Goal: Register for event/course

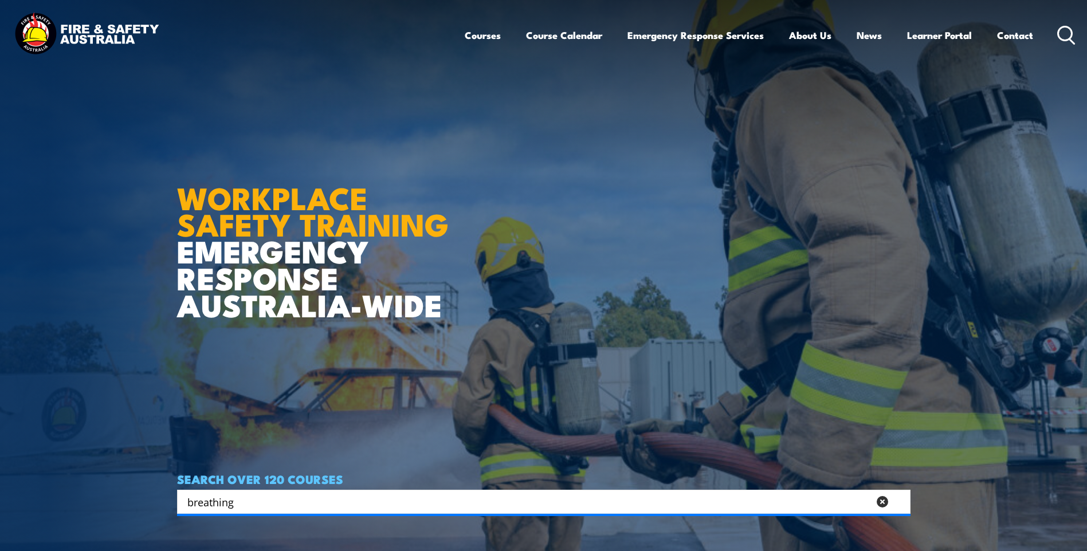
type input "breathing"
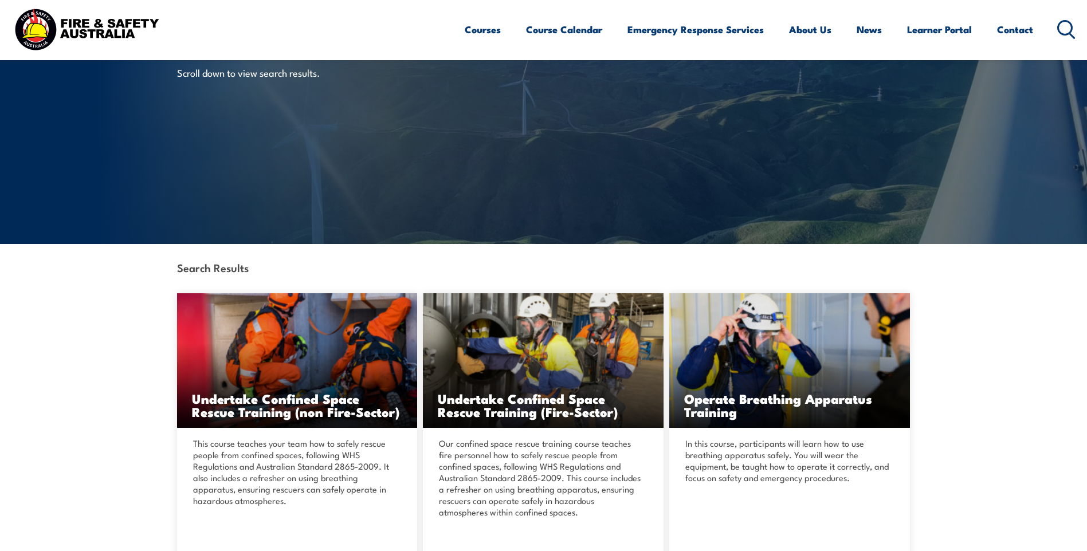
scroll to position [229, 0]
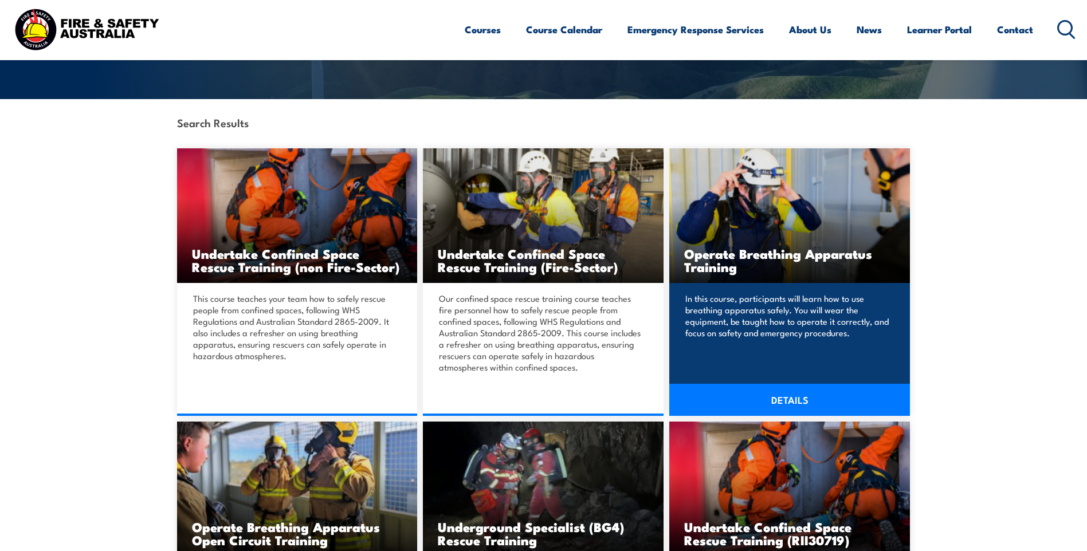
click at [795, 394] on link "DETAILS" at bounding box center [789, 400] width 241 height 32
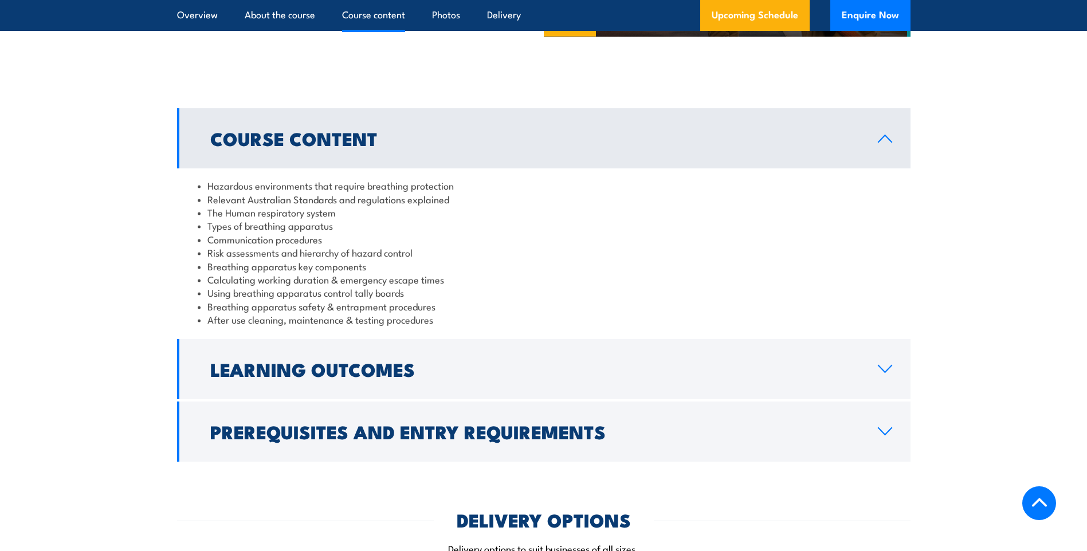
scroll to position [860, 0]
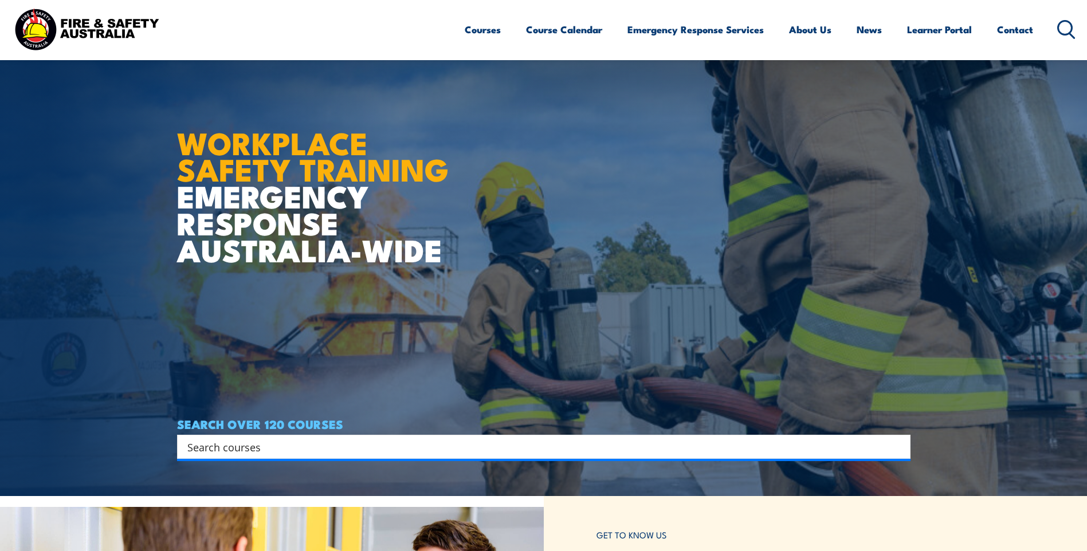
scroll to position [229, 0]
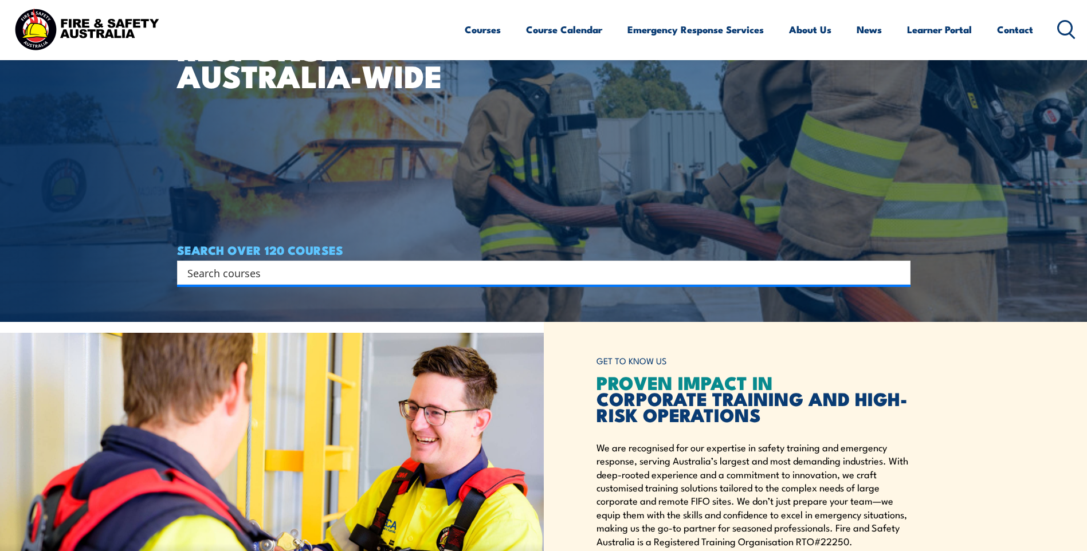
click at [278, 275] on input "Search input" at bounding box center [536, 272] width 698 height 17
type input "breathing"
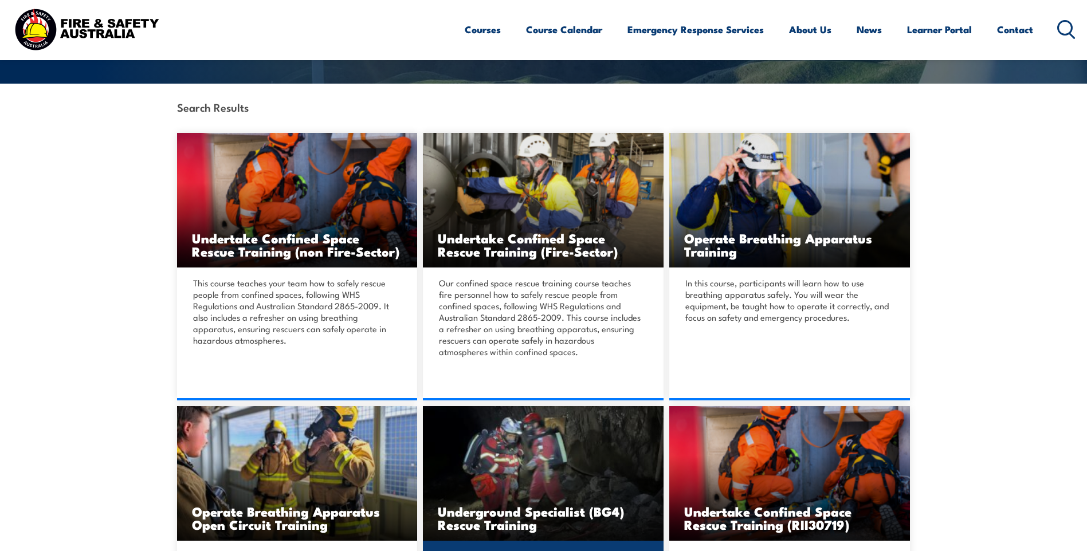
scroll to position [229, 0]
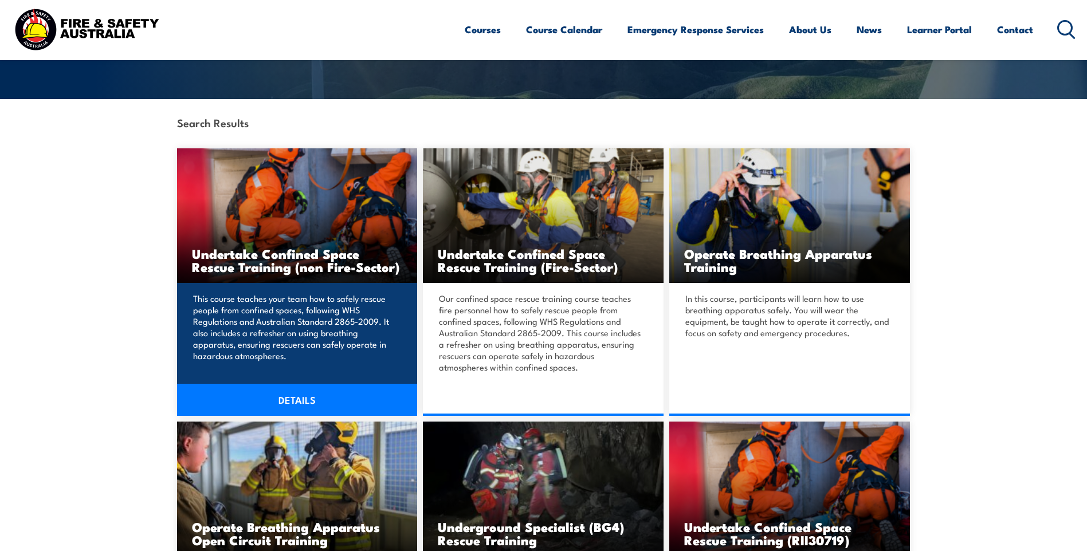
click at [296, 400] on link "DETAILS" at bounding box center [297, 400] width 241 height 32
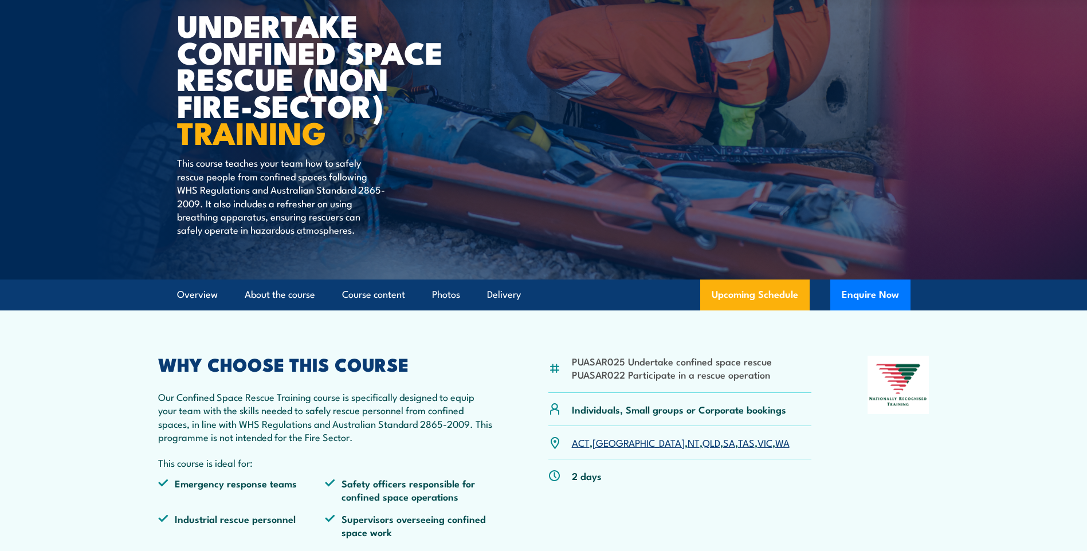
scroll to position [344, 0]
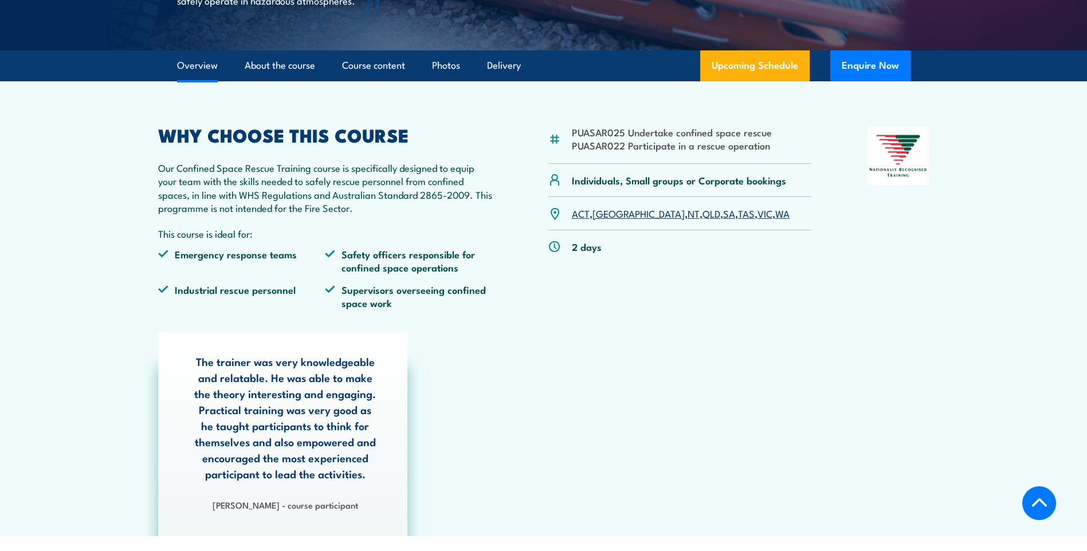
click at [688, 213] on link "NT" at bounding box center [694, 213] width 12 height 14
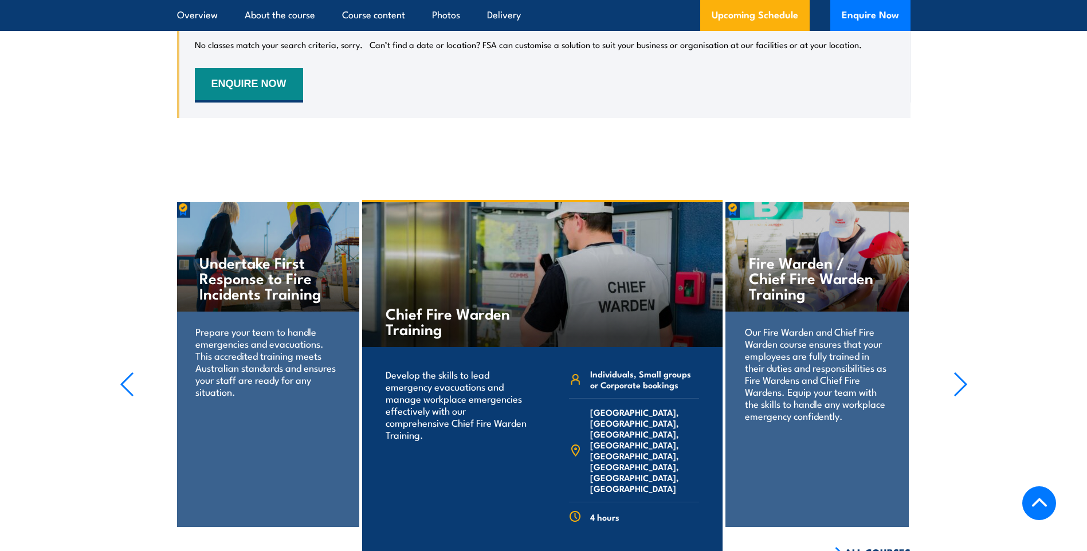
scroll to position [2296, 0]
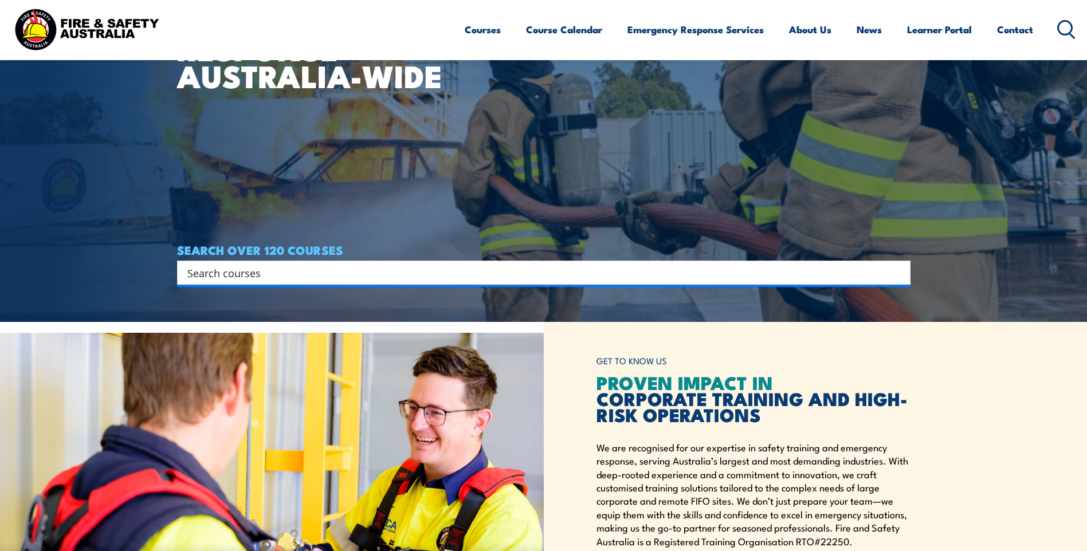
click at [273, 275] on input "Search input" at bounding box center [536, 272] width 698 height 17
type input "breathing"
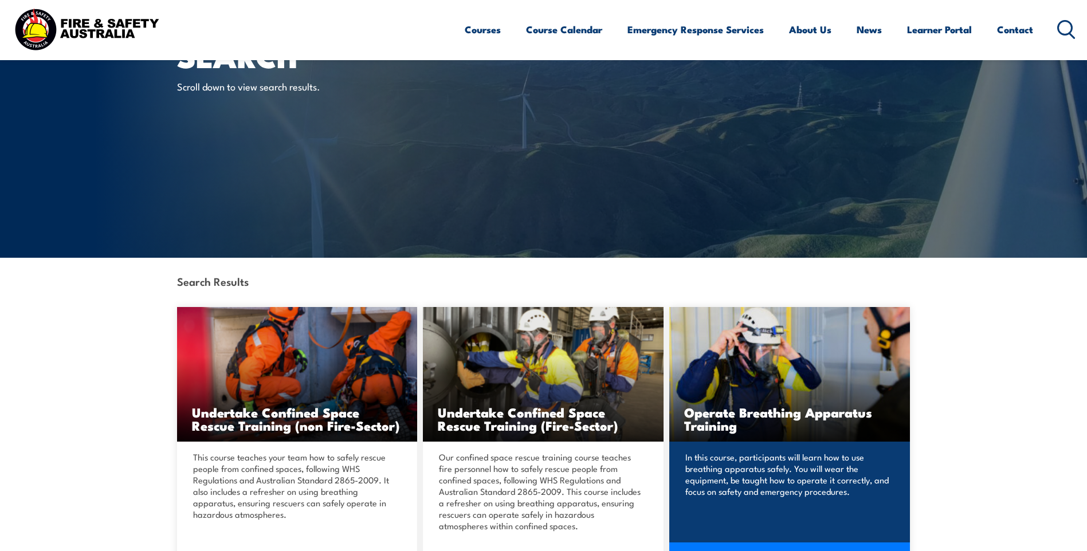
scroll to position [172, 0]
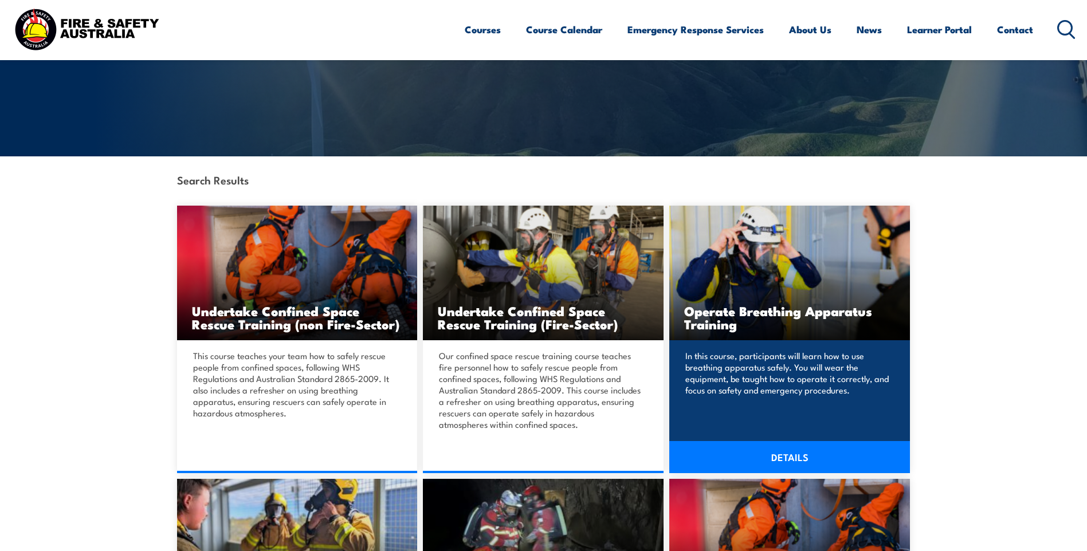
click at [785, 455] on link "DETAILS" at bounding box center [789, 457] width 241 height 32
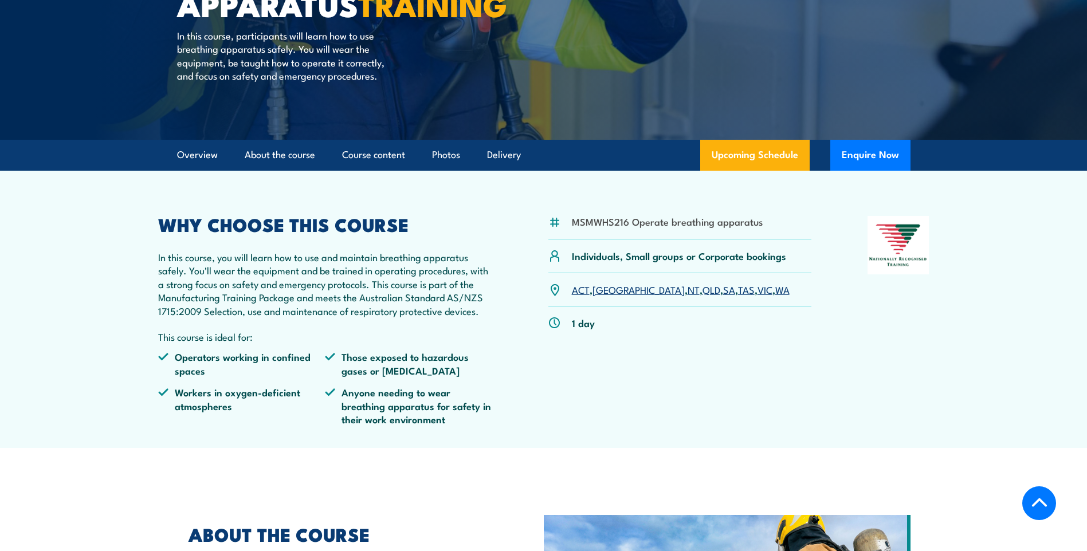
scroll to position [229, 0]
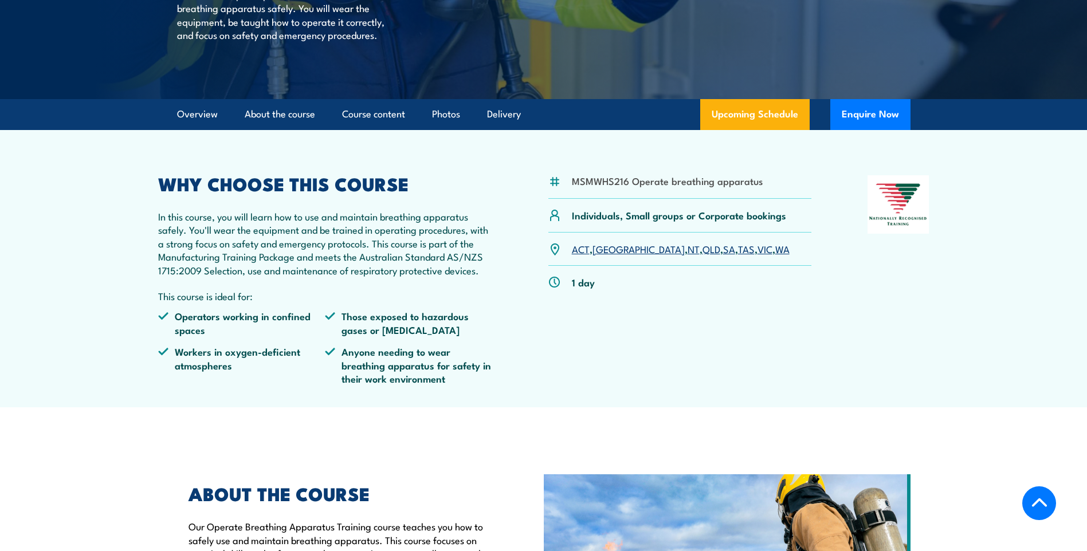
click at [688, 256] on link "NT" at bounding box center [694, 249] width 12 height 14
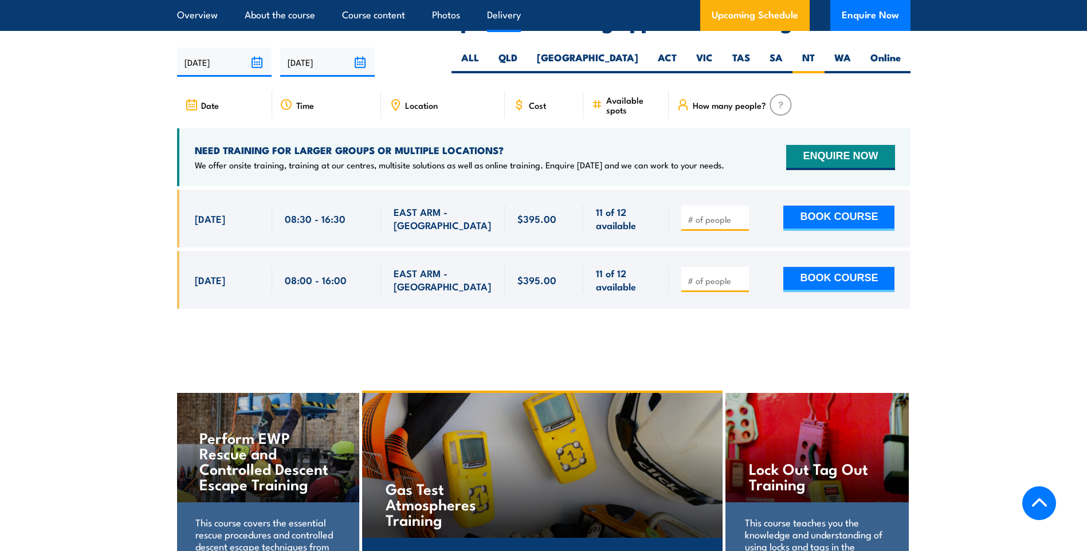
scroll to position [1830, 0]
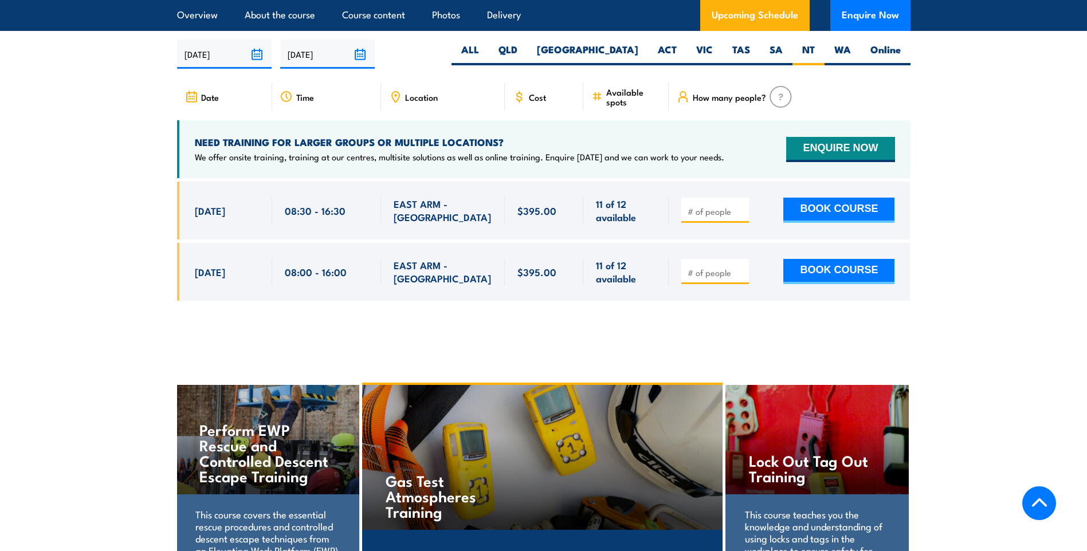
drag, startPoint x: 195, startPoint y: 204, endPoint x: 649, endPoint y: 220, distance: 454.8
click at [649, 220] on div "[DATE] 08:30 - 08:30" at bounding box center [544, 211] width 734 height 58
copy div "[DATE] 08:30 - 16:30 EAST ARM - NT 11 of 12 available $395.00 $395.00 11 of 12 …"
